Goal: Information Seeking & Learning: Learn about a topic

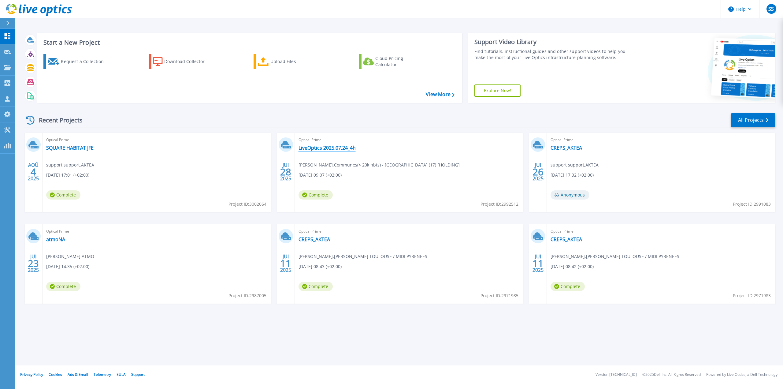
click at [332, 145] on link "LiveOptics 2025.07.24_4h" at bounding box center [326, 148] width 57 height 6
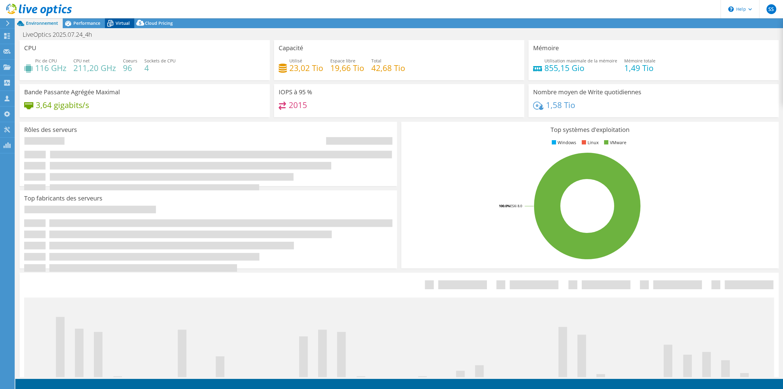
click at [115, 25] on icon at bounding box center [110, 23] width 11 height 11
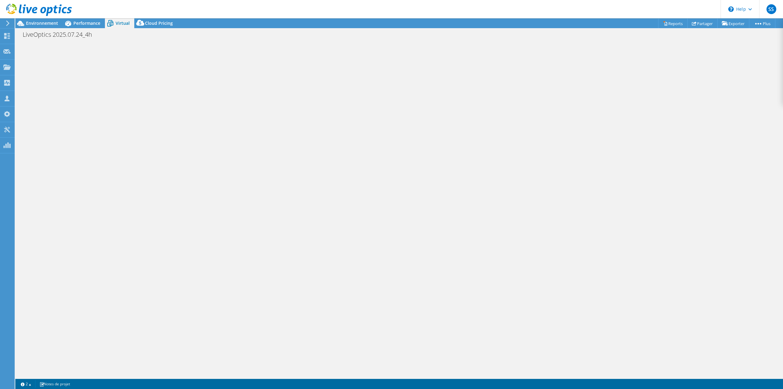
click at [61, 57] on div at bounding box center [398, 208] width 767 height 337
click at [90, 25] on span "Performance" at bounding box center [86, 23] width 27 height 6
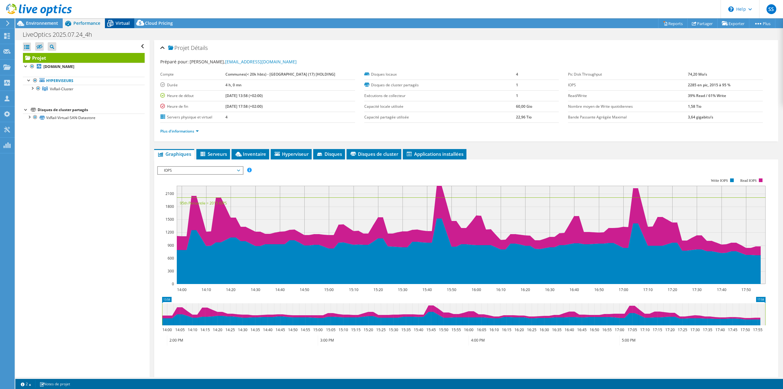
click at [113, 21] on icon at bounding box center [110, 23] width 11 height 11
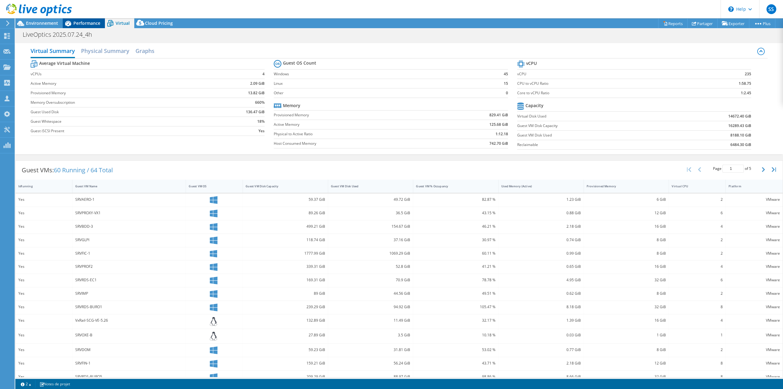
click at [86, 24] on span "Performance" at bounding box center [86, 23] width 27 height 6
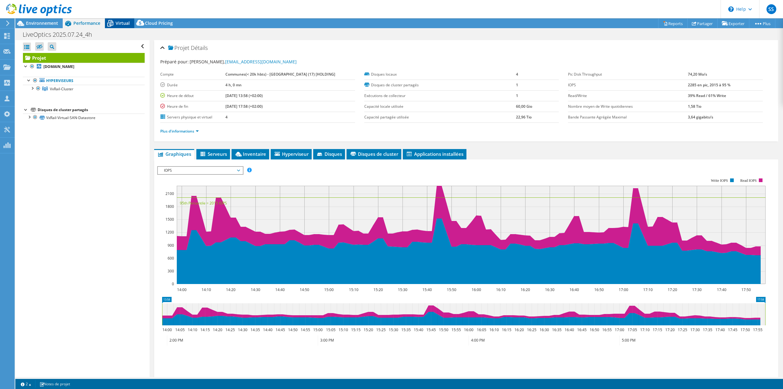
click at [117, 25] on span "Virtual" at bounding box center [123, 23] width 14 height 6
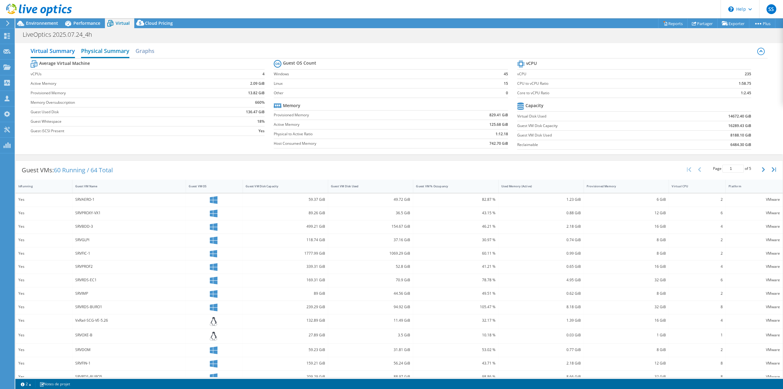
click at [104, 48] on h2 "Physical Summary" at bounding box center [105, 51] width 48 height 13
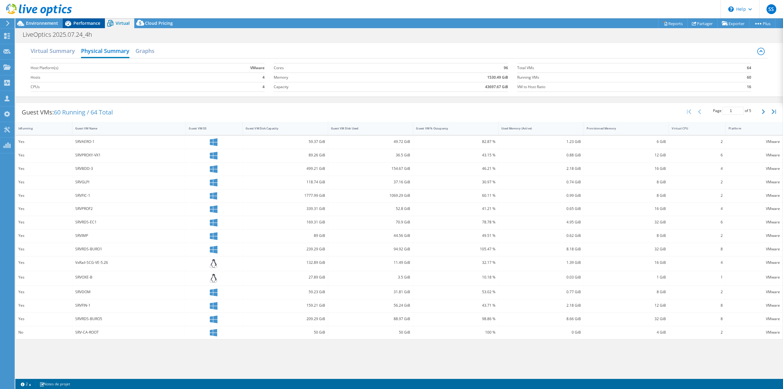
click at [88, 27] on div "Performance" at bounding box center [84, 23] width 42 height 10
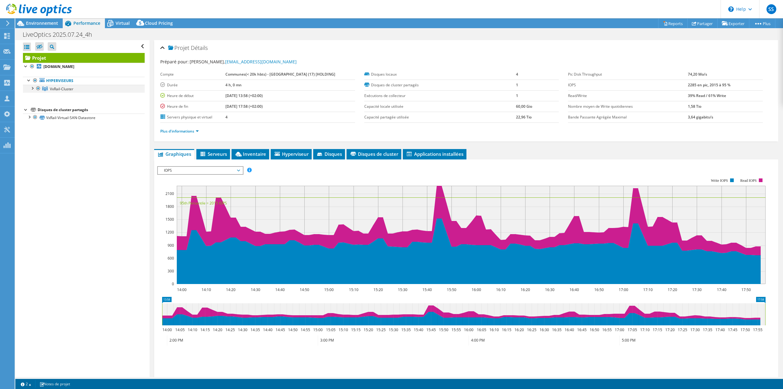
click at [32, 87] on div at bounding box center [32, 88] width 6 height 6
click at [57, 95] on link "[DOMAIN_NAME]" at bounding box center [84, 97] width 122 height 8
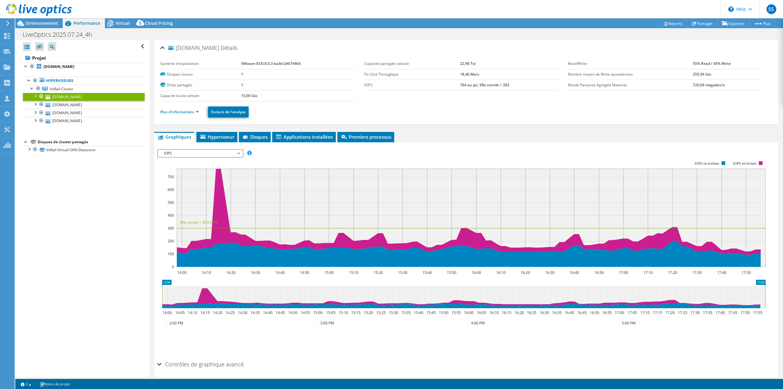
click at [183, 117] on ul "Plus d'informations Exclure de l'analyse" at bounding box center [465, 111] width 611 height 13
click at [183, 113] on link "Plus d'informations" at bounding box center [179, 111] width 39 height 5
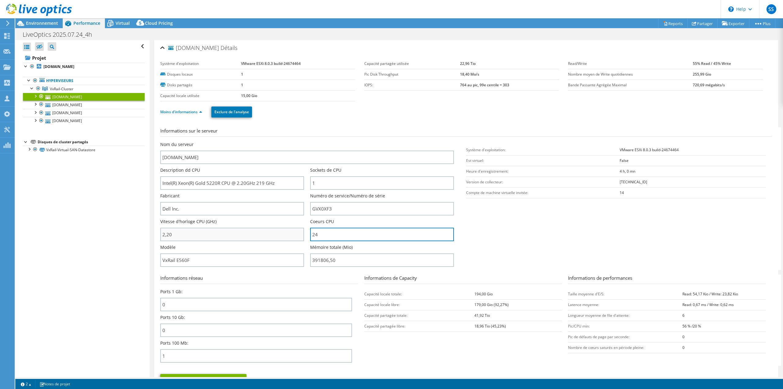
drag, startPoint x: 328, startPoint y: 233, endPoint x: 297, endPoint y: 238, distance: 30.9
click at [297, 141] on div "Nom du serveur [DOMAIN_NAME] Description dd CPU Intel(R) Xeon(R) Gold 5220R CPU…" at bounding box center [310, 141] width 300 height 0
click at [322, 238] on input "24" at bounding box center [382, 233] width 144 height 13
click at [45, 24] on span "Environnement" at bounding box center [42, 23] width 32 height 6
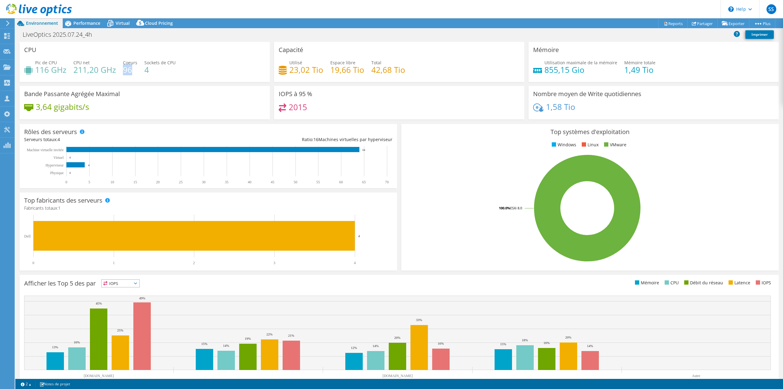
drag, startPoint x: 134, startPoint y: 72, endPoint x: 124, endPoint y: 72, distance: 9.8
click at [124, 72] on h4 "96" at bounding box center [130, 69] width 14 height 7
click at [183, 62] on div "Pic de CPU 116 GHz CPU net 211,20 GHz Coeurs 96 Sockets de CPU 4" at bounding box center [144, 69] width 241 height 20
click at [121, 24] on span "Virtual" at bounding box center [123, 23] width 14 height 6
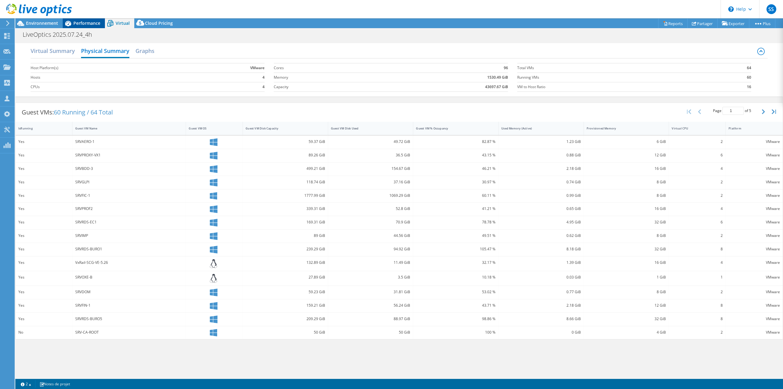
click at [99, 24] on span "Performance" at bounding box center [86, 23] width 27 height 6
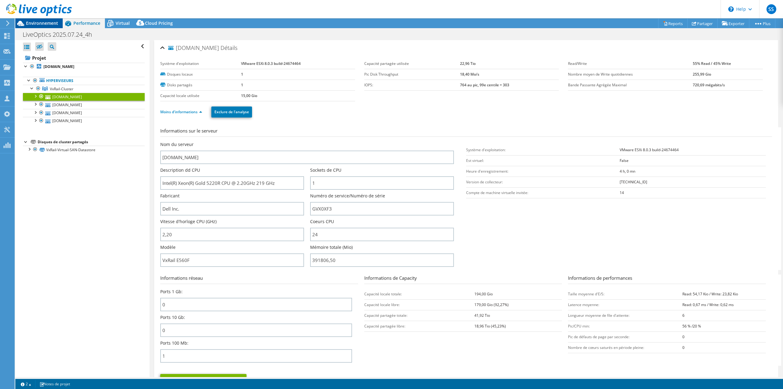
click at [52, 22] on span "Environnement" at bounding box center [42, 23] width 32 height 6
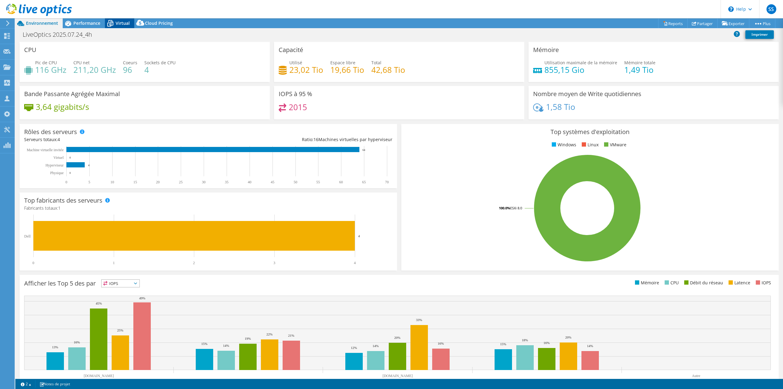
click at [121, 24] on span "Virtual" at bounding box center [123, 23] width 14 height 6
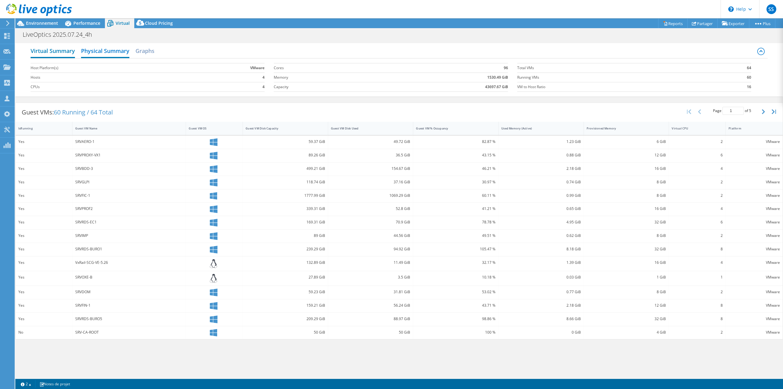
click at [59, 51] on h2 "Virtual Summary" at bounding box center [53, 51] width 44 height 13
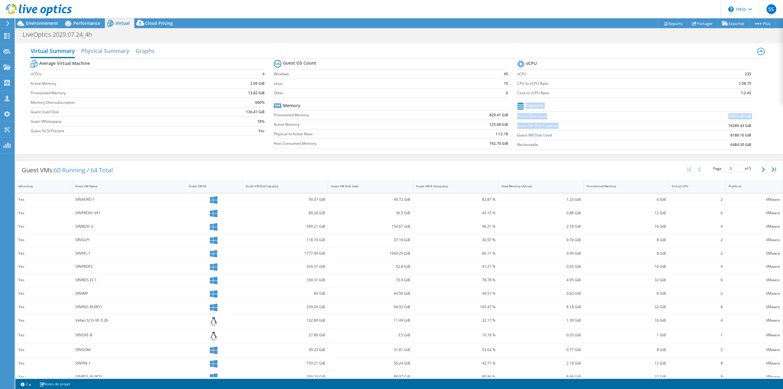
drag, startPoint x: 747, startPoint y: 126, endPoint x: 734, endPoint y: 124, distance: 13.4
click at [725, 127] on section "vCPU vCPU 235 CPU to vCPU Ratio 1:58.75 Core to vCPU Ratio 1:2.45 Capacity Virt…" at bounding box center [638, 106] width 243 height 94
click at [734, 124] on b "16289.43 GiB" at bounding box center [739, 126] width 23 height 6
click at [729, 126] on b "16289.43 GiB" at bounding box center [739, 126] width 23 height 6
click at [728, 126] on b "16289.43 GiB" at bounding box center [739, 126] width 23 height 6
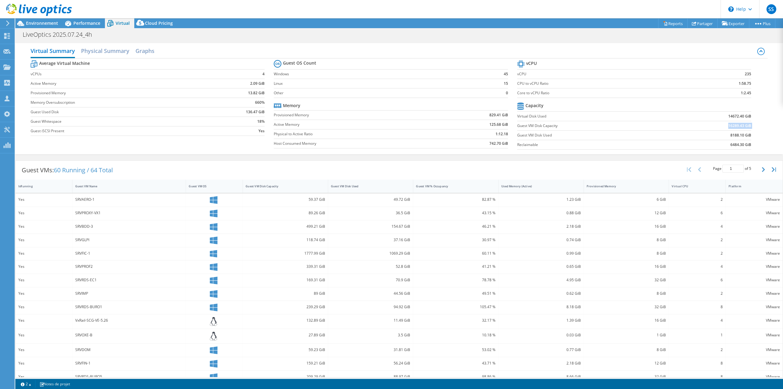
click at [728, 126] on b "16289.43 GiB" at bounding box center [739, 126] width 23 height 6
click at [48, 20] on div at bounding box center [36, 10] width 72 height 20
click at [48, 21] on span "Environnement" at bounding box center [42, 23] width 32 height 6
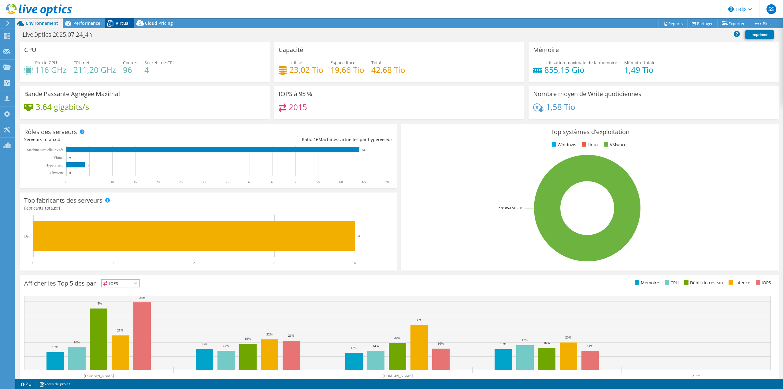
click at [122, 25] on span "Virtual" at bounding box center [123, 23] width 14 height 6
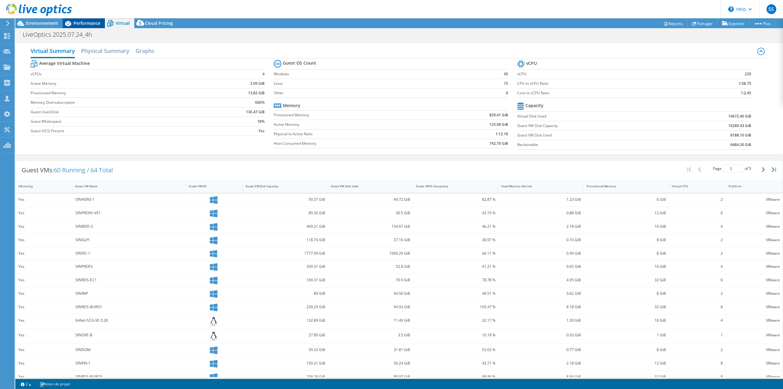
click at [83, 24] on span "Performance" at bounding box center [86, 23] width 27 height 6
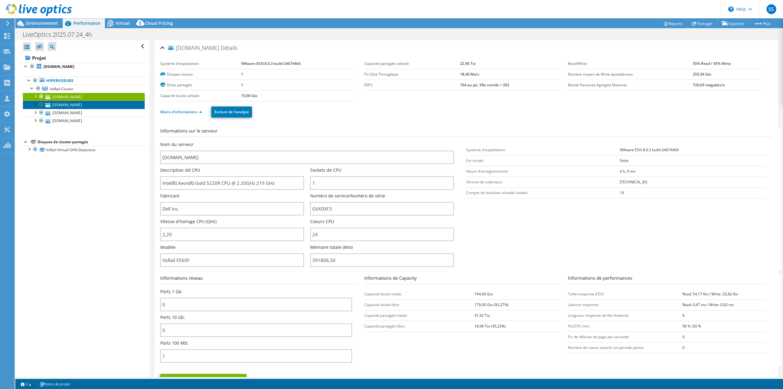
click at [81, 105] on link "[DOMAIN_NAME]" at bounding box center [84, 105] width 122 height 8
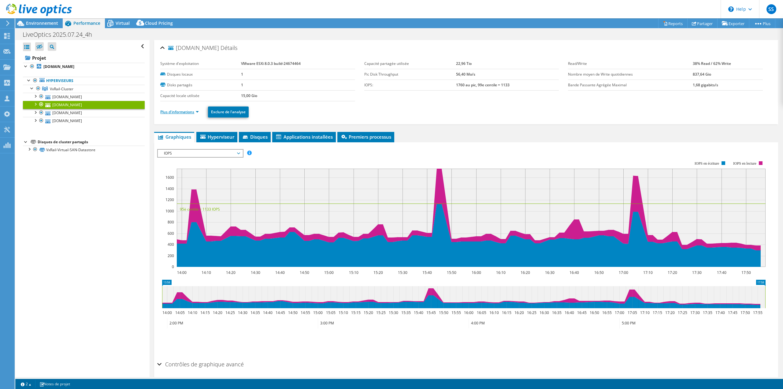
click at [191, 112] on link "Plus d'informations" at bounding box center [179, 111] width 39 height 5
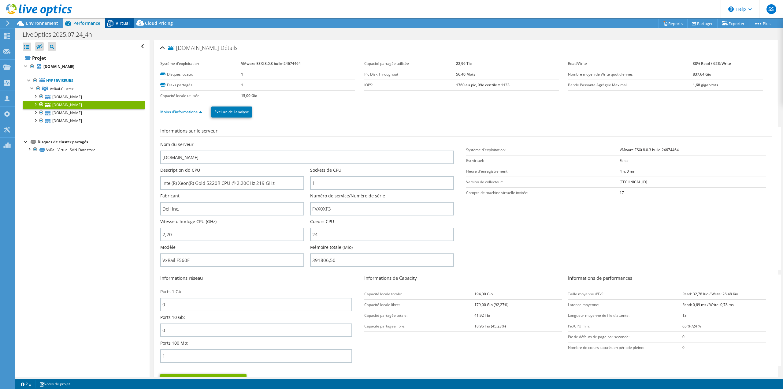
click at [116, 23] on span "Virtual" at bounding box center [123, 23] width 14 height 6
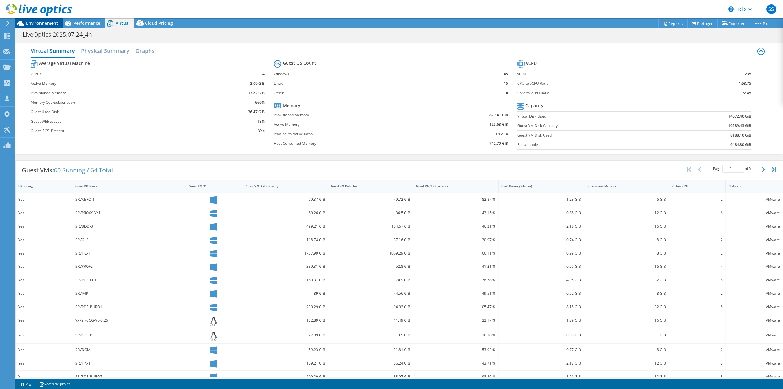
click at [46, 24] on span "Environnement" at bounding box center [42, 23] width 32 height 6
